Goal: Task Accomplishment & Management: Manage account settings

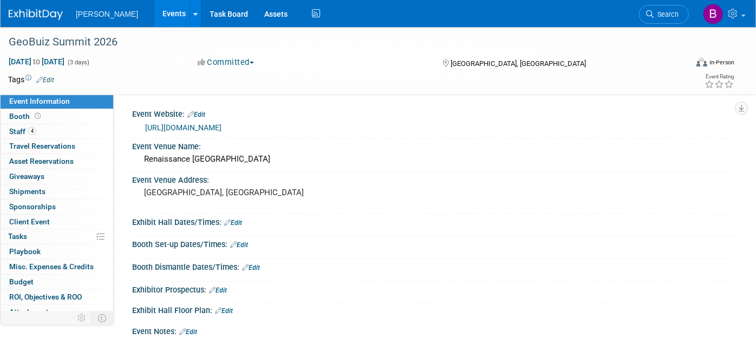
click at [51, 76] on link "Edit" at bounding box center [45, 80] width 18 height 8
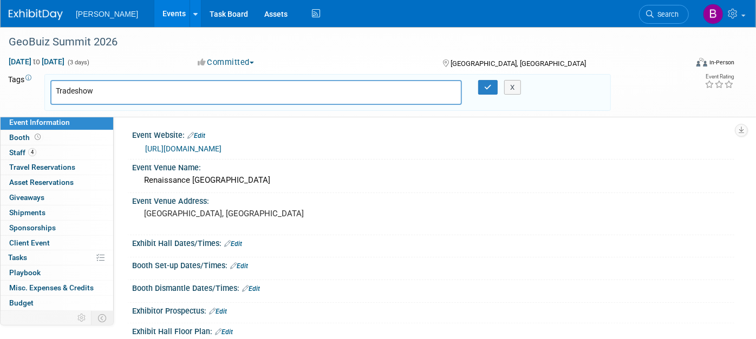
type input "Tradeshow"
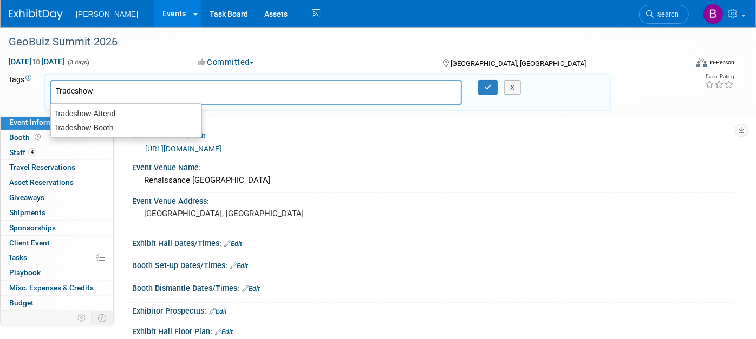
click at [109, 104] on ul "Tradeshow-Attend Tradeshow-Booth" at bounding box center [126, 120] width 152 height 35
click at [109, 112] on div "Tradeshow-Attend" at bounding box center [126, 113] width 152 height 15
type input "Tradeshow-Attend"
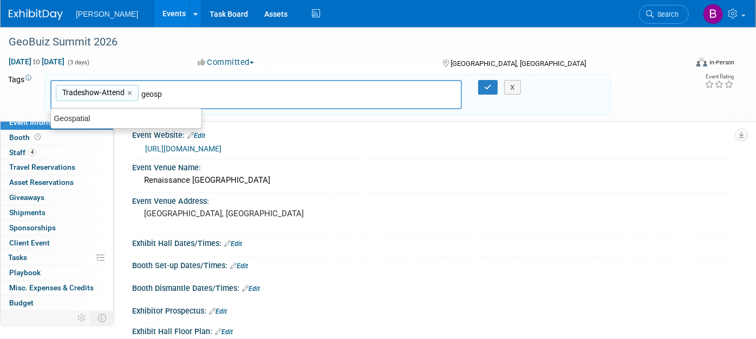
type input "geospa"
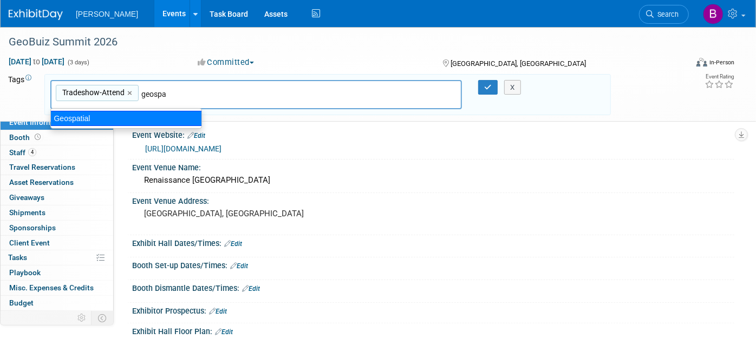
click at [176, 113] on div "Geospatial" at bounding box center [126, 118] width 152 height 15
type input "Tradeshow-Attend, Geospatial"
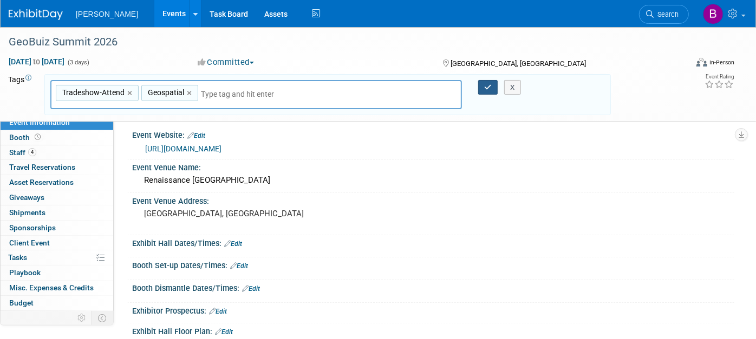
click at [485, 87] on icon "button" at bounding box center [488, 87] width 8 height 7
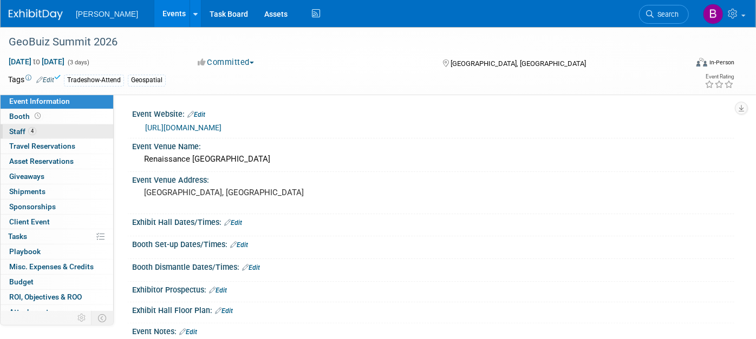
click at [48, 126] on link "4 Staff 4" at bounding box center [57, 132] width 113 height 15
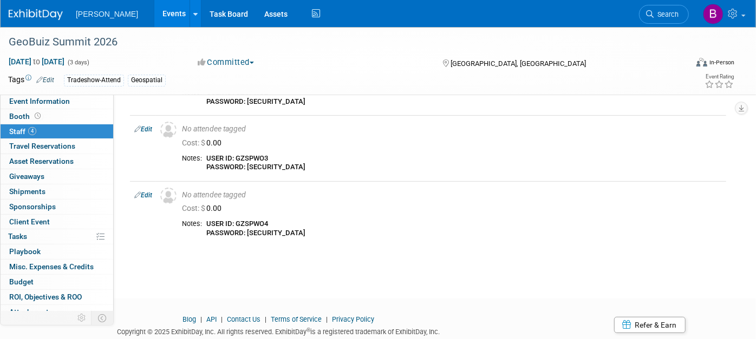
scroll to position [180, 0]
